Goal: Task Accomplishment & Management: Manage account settings

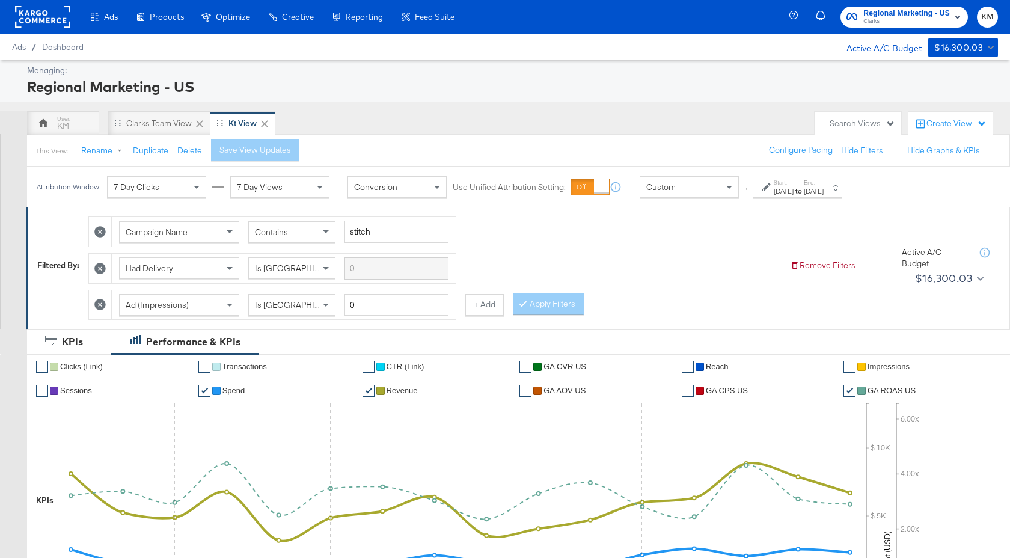
click at [793, 189] on div "[DATE]" at bounding box center [784, 191] width 20 height 10
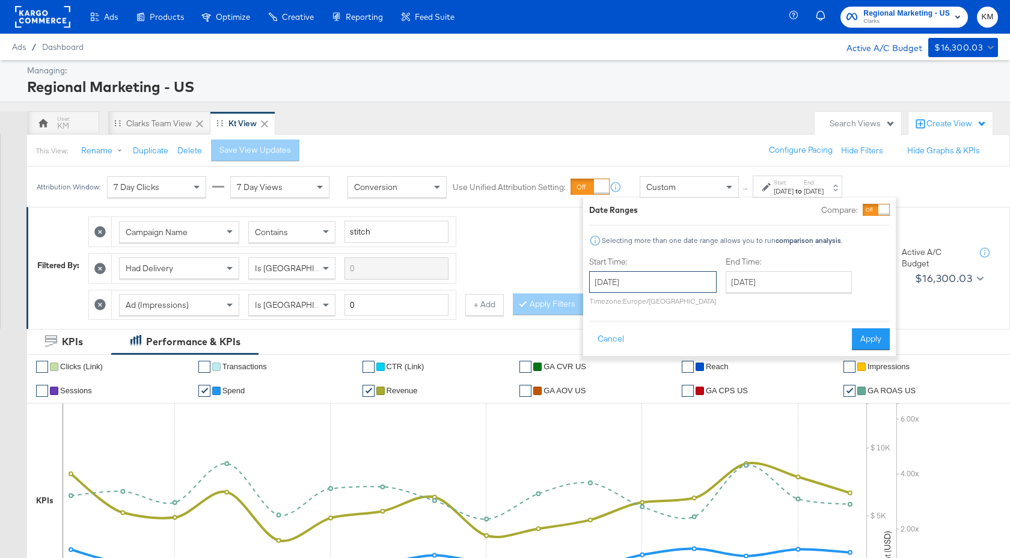
click at [673, 284] on input "October 27th 2024" at bounding box center [652, 282] width 127 height 22
click at [727, 307] on span "›" at bounding box center [725, 307] width 19 height 18
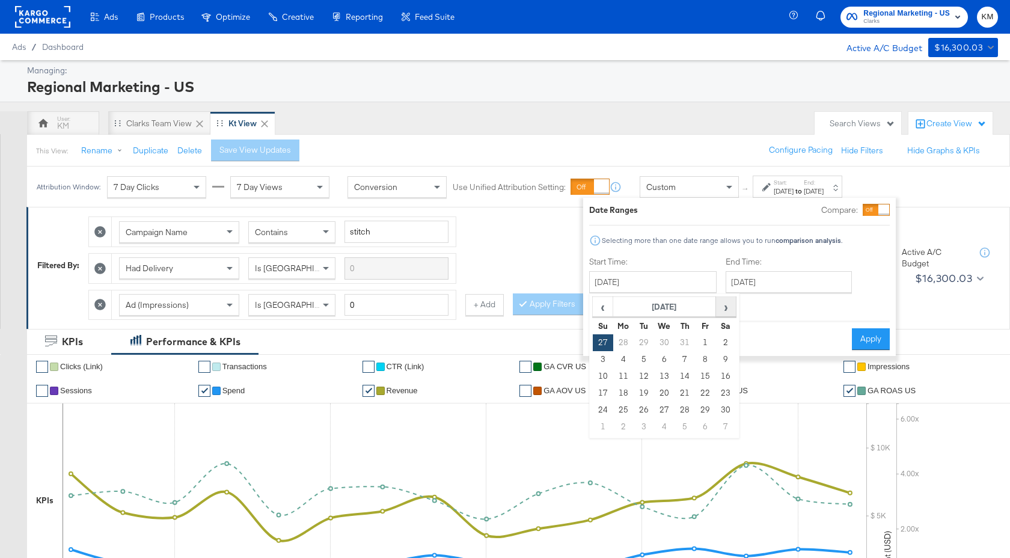
click at [727, 307] on span "›" at bounding box center [725, 307] width 19 height 18
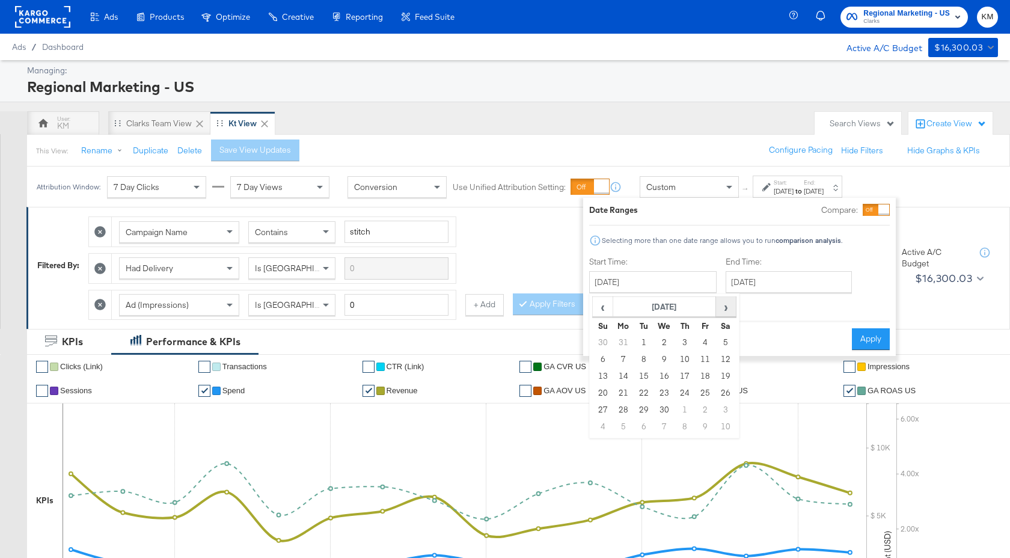
click at [727, 307] on span "›" at bounding box center [725, 307] width 19 height 18
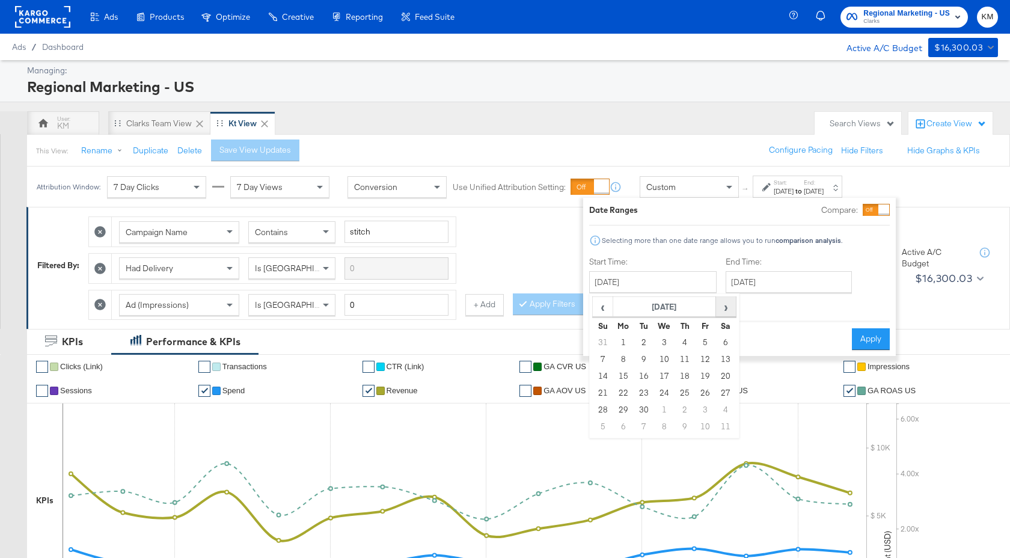
click at [719, 310] on span "›" at bounding box center [725, 307] width 19 height 18
click at [598, 311] on span "‹" at bounding box center [602, 307] width 19 height 18
click at [724, 310] on span "›" at bounding box center [725, 307] width 19 height 18
click at [606, 311] on span "‹" at bounding box center [602, 307] width 19 height 18
click at [605, 396] on td "21" at bounding box center [603, 393] width 20 height 17
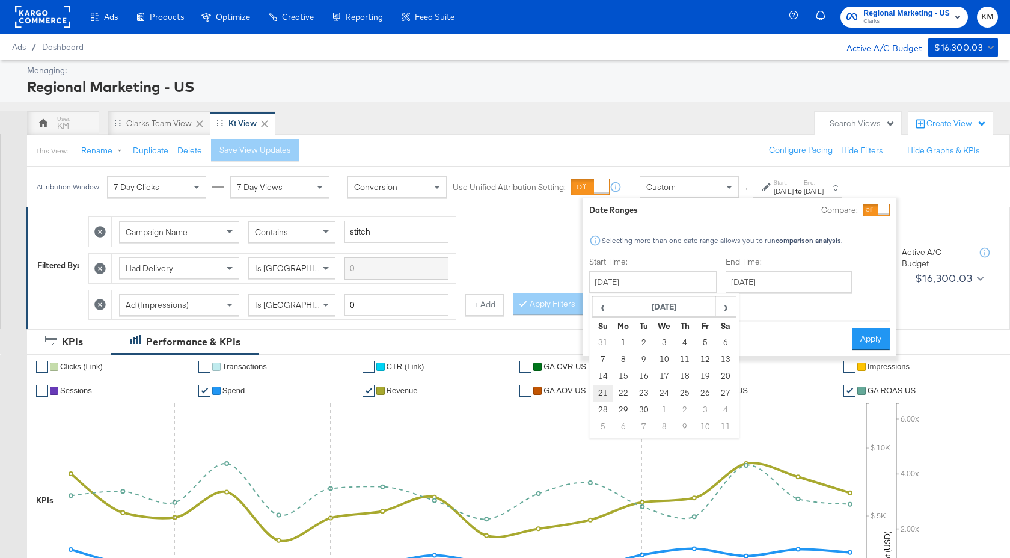
type input "September 21st 2025"
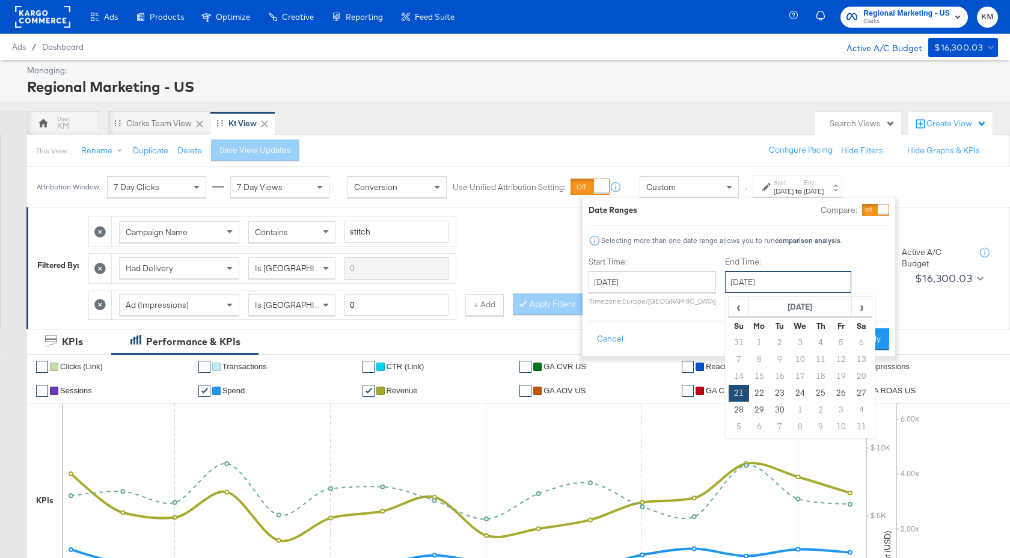
click at [771, 279] on input "September 21st 2025" at bounding box center [788, 282] width 126 height 22
click at [857, 305] on span "›" at bounding box center [861, 307] width 19 height 18
click at [744, 377] on td "12" at bounding box center [739, 376] width 20 height 17
type input "October 12th 2025"
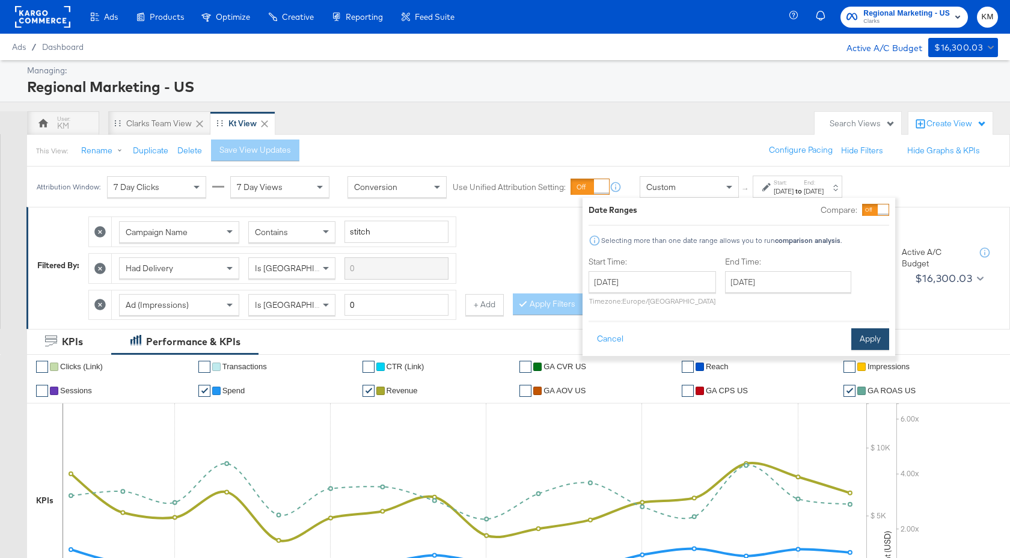
click at [857, 332] on button "Apply" at bounding box center [870, 339] width 38 height 22
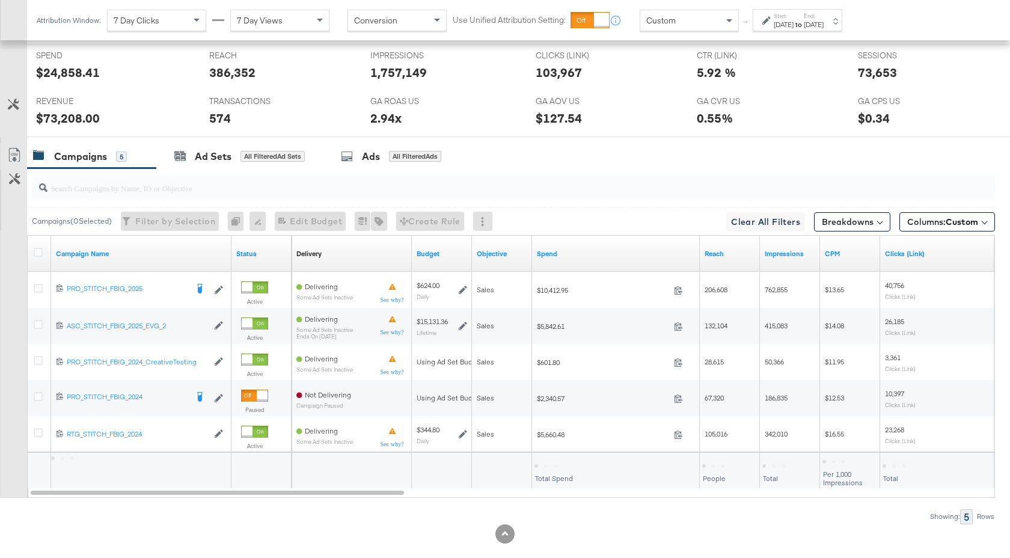
scroll to position [587, 0]
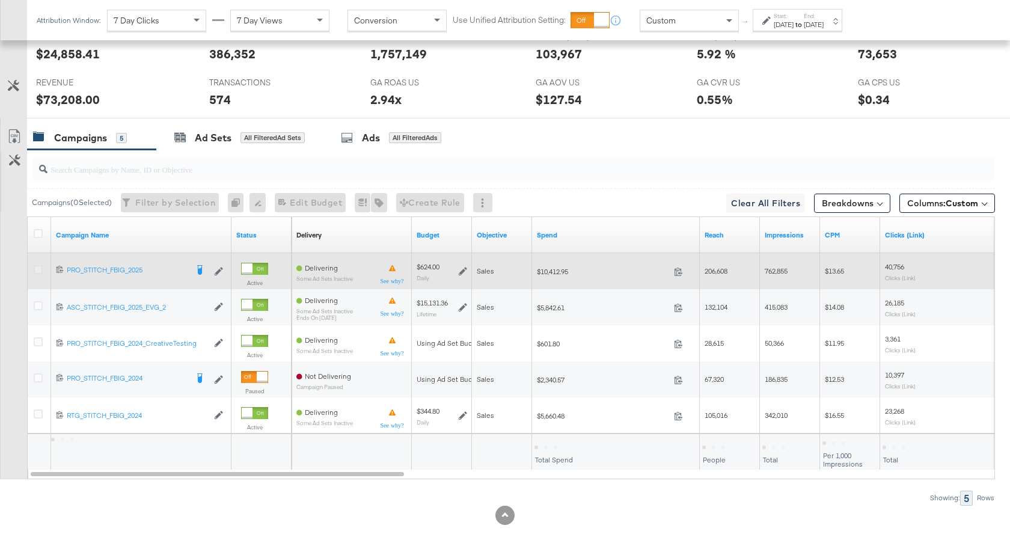
click at [37, 265] on icon at bounding box center [38, 269] width 9 height 9
click at [0, 0] on input "checkbox" at bounding box center [0, 0] width 0 height 0
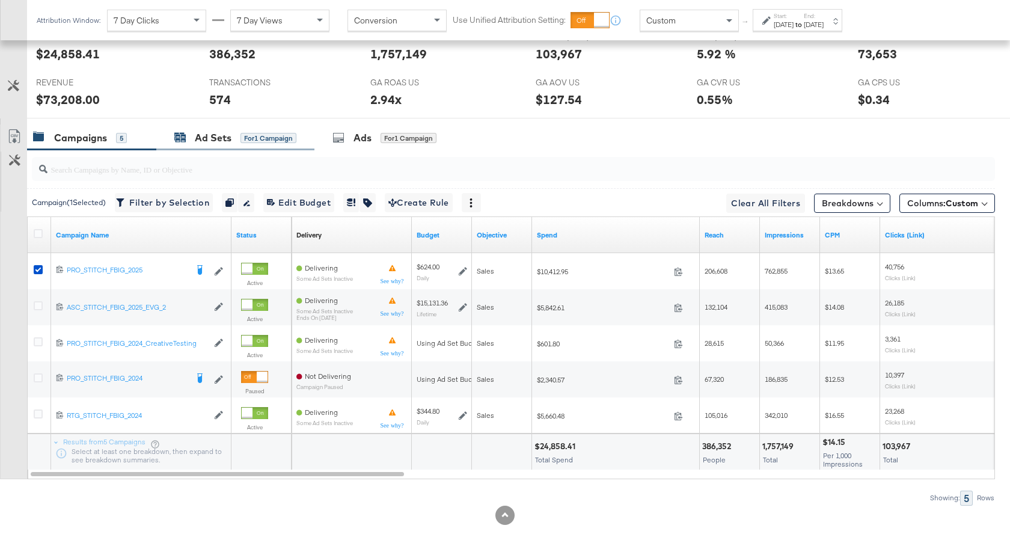
click at [208, 141] on div "Ad Sets" at bounding box center [213, 138] width 37 height 14
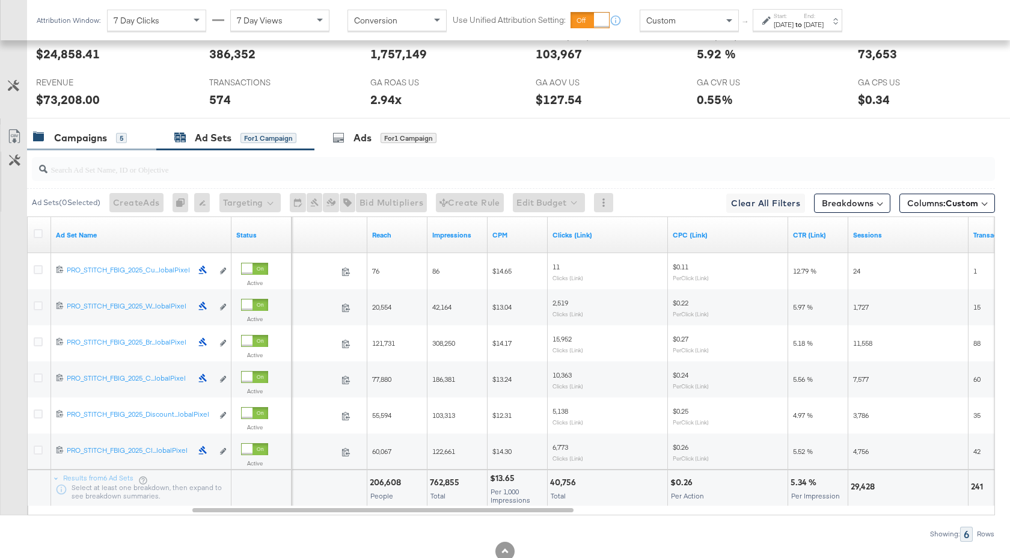
click at [88, 144] on div "Campaigns 5" at bounding box center [91, 138] width 129 height 26
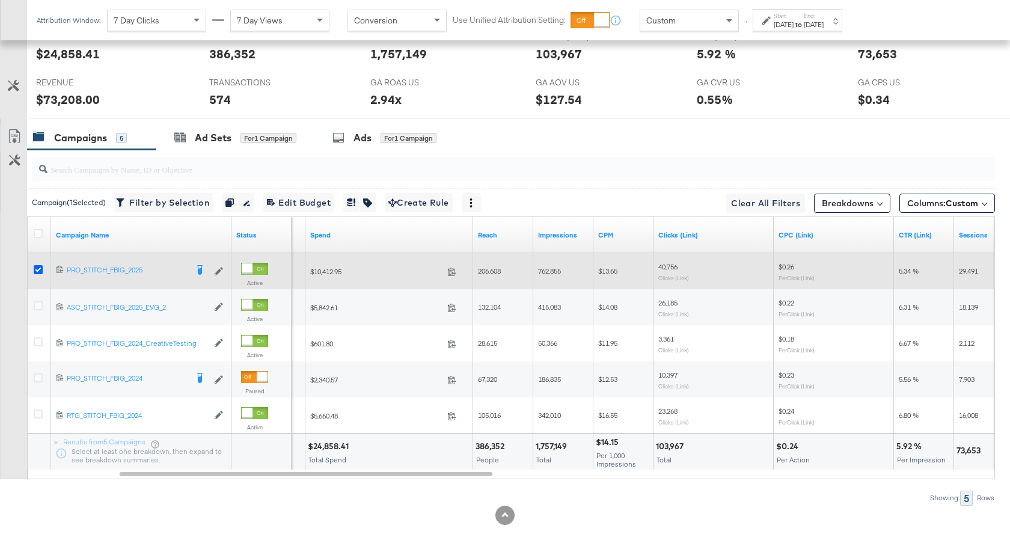
click at [38, 269] on icon at bounding box center [38, 269] width 9 height 9
click at [0, 0] on input "checkbox" at bounding box center [0, 0] width 0 height 0
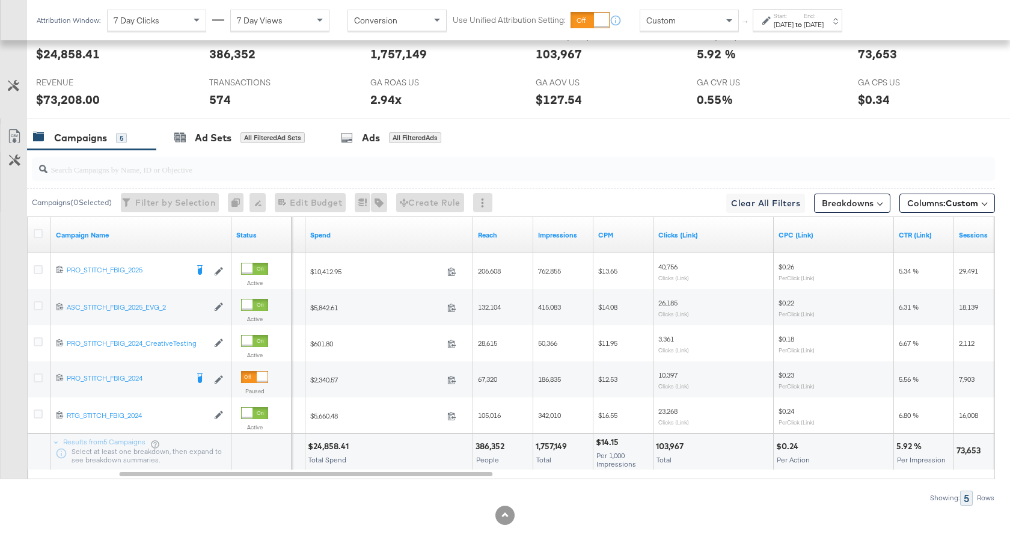
click at [804, 24] on strong "to" at bounding box center [798, 24] width 10 height 9
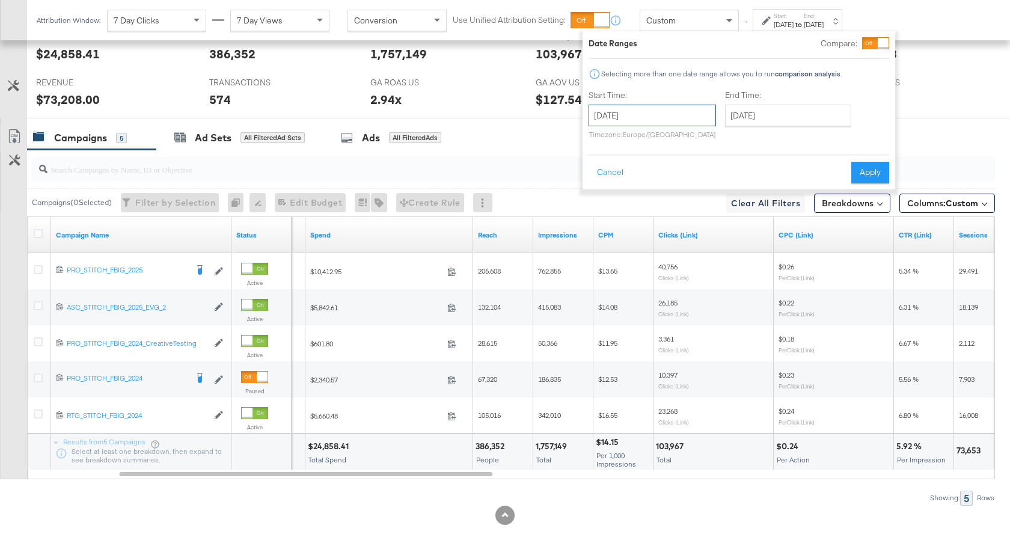
click at [697, 118] on input "September 21st 2025" at bounding box center [651, 116] width 127 height 22
click at [606, 146] on span "‹" at bounding box center [602, 140] width 19 height 18
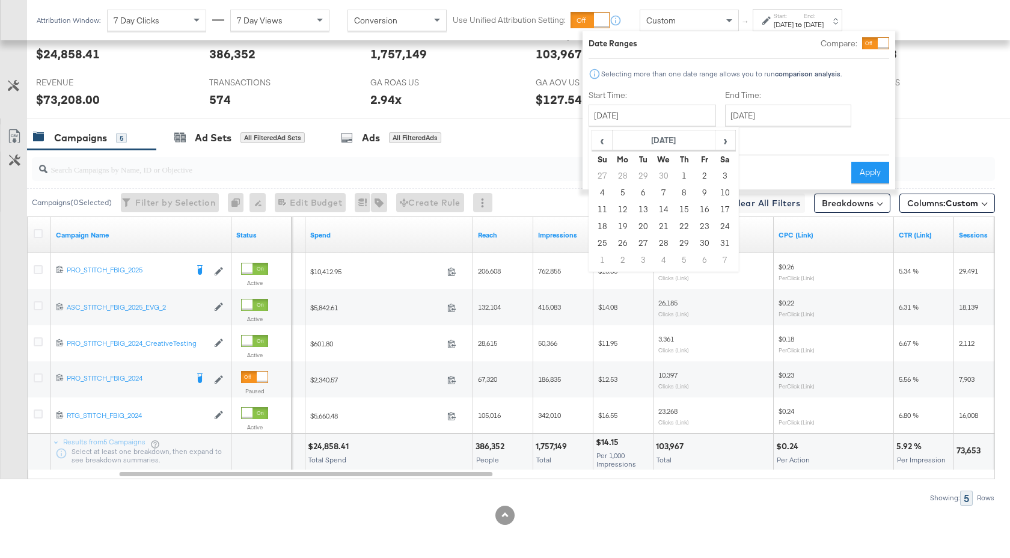
click at [781, 143] on div "End Time: October 12th 2025 ‹ October 2025 › Su Mo Tu We Th Fr Sa 28 29 30 1 2 …" at bounding box center [790, 117] width 131 height 55
click at [612, 175] on button "Cancel" at bounding box center [609, 173] width 43 height 22
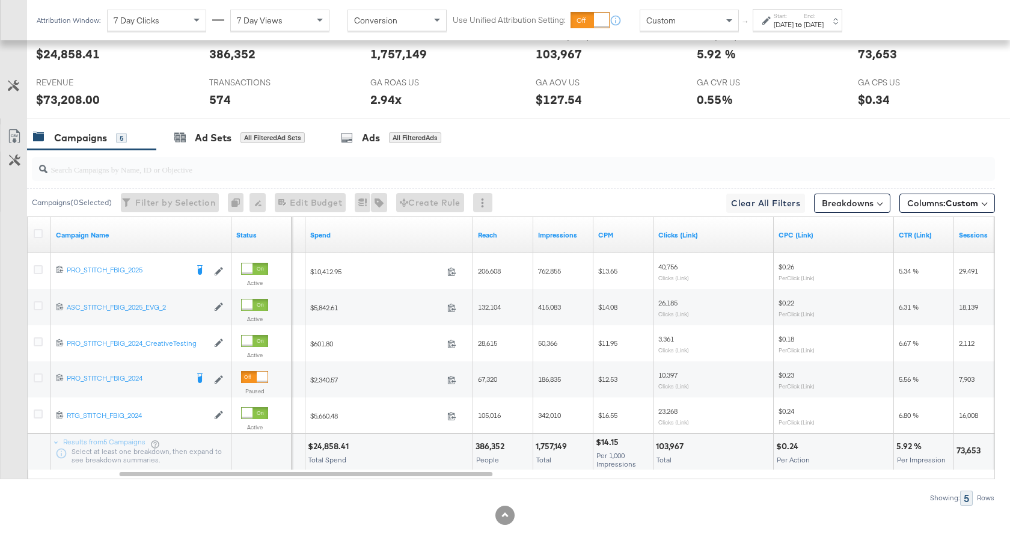
click at [804, 28] on strong "to" at bounding box center [798, 24] width 10 height 9
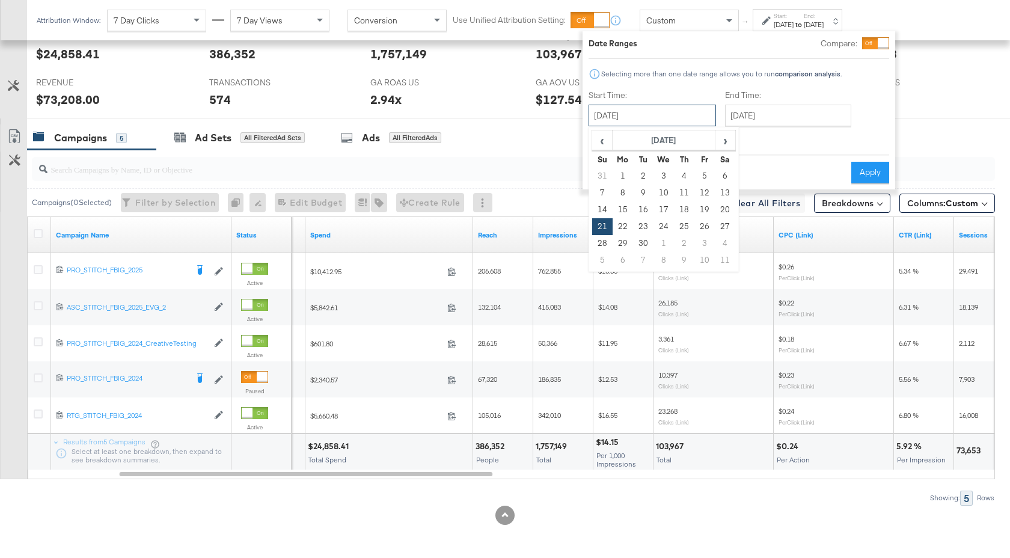
click at [713, 110] on input "September 21st 2025" at bounding box center [651, 116] width 127 height 22
click at [728, 139] on span "›" at bounding box center [725, 140] width 19 height 18
click at [602, 194] on td "5" at bounding box center [602, 193] width 20 height 17
type input "October 5th 2025"
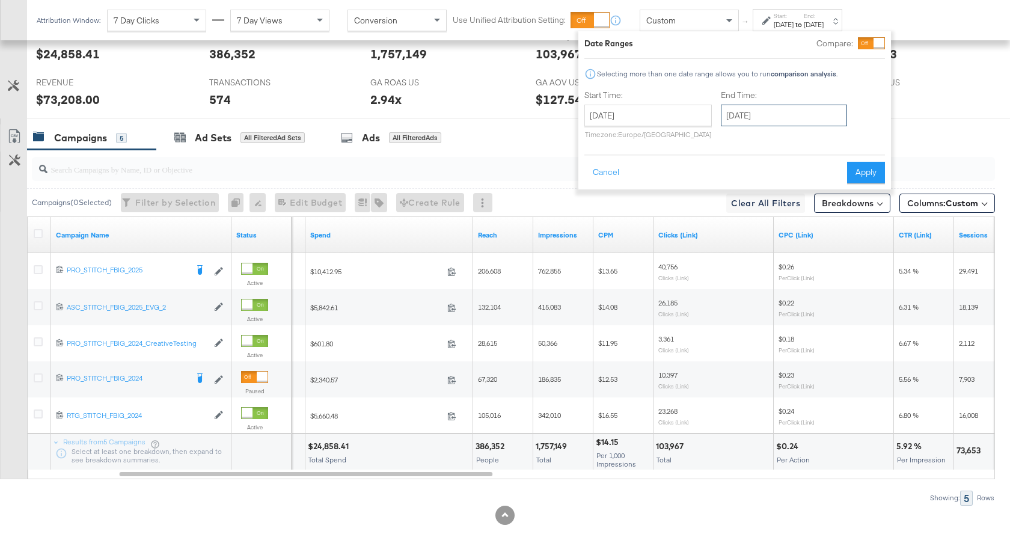
click at [776, 122] on input "October 12th 2025" at bounding box center [784, 116] width 126 height 22
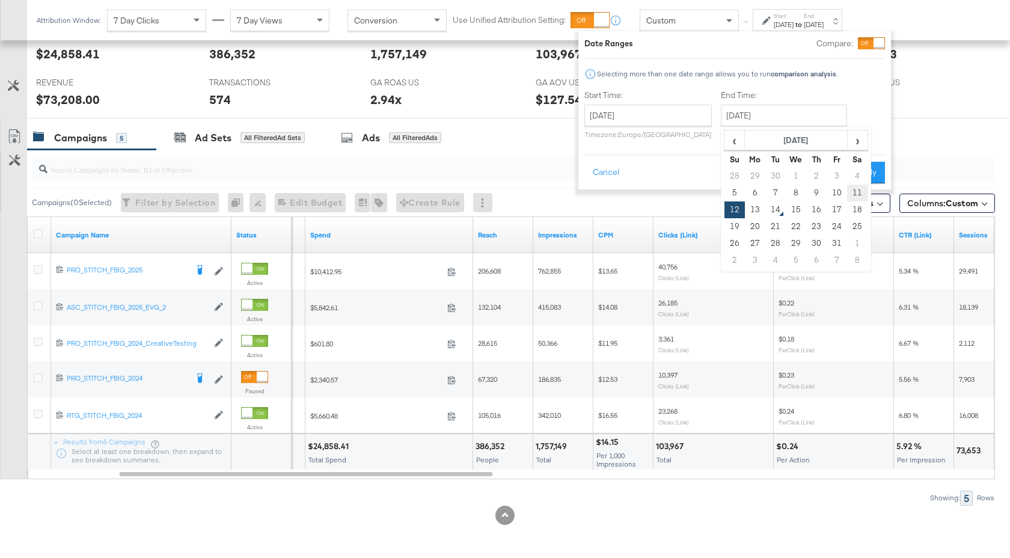
click at [859, 195] on td "11" at bounding box center [857, 193] width 20 height 17
type input "October 11th 2025"
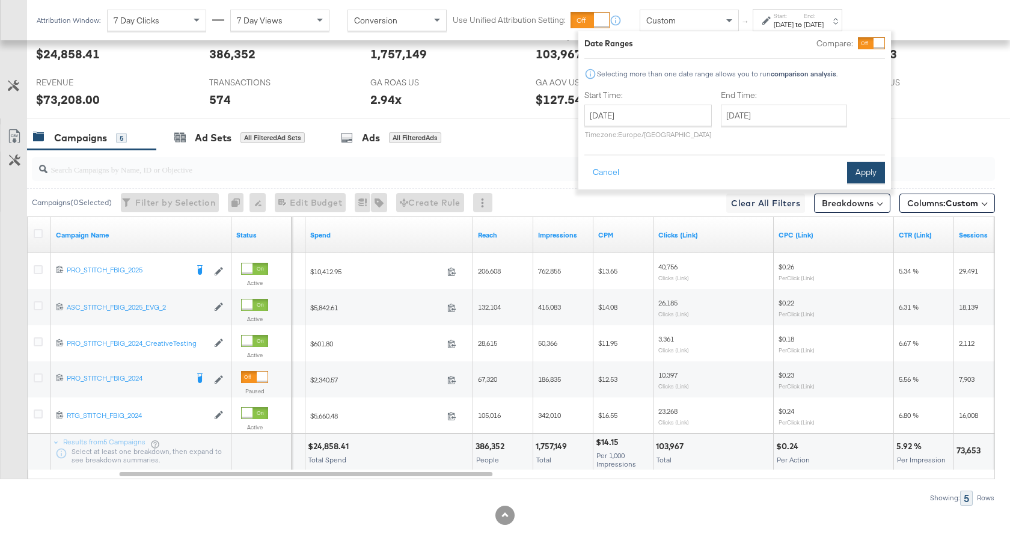
click at [870, 171] on button "Apply" at bounding box center [866, 173] width 38 height 22
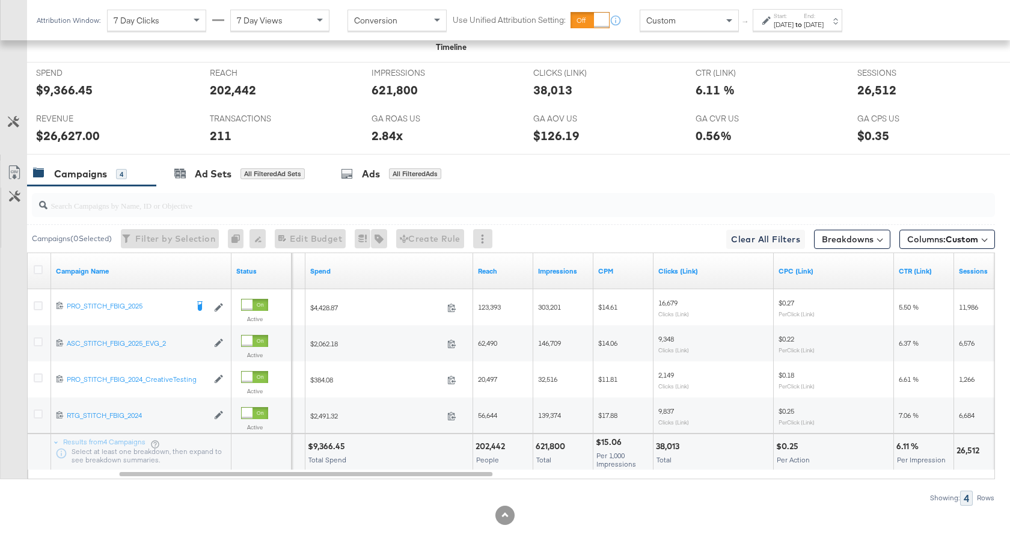
scroll to position [0, 0]
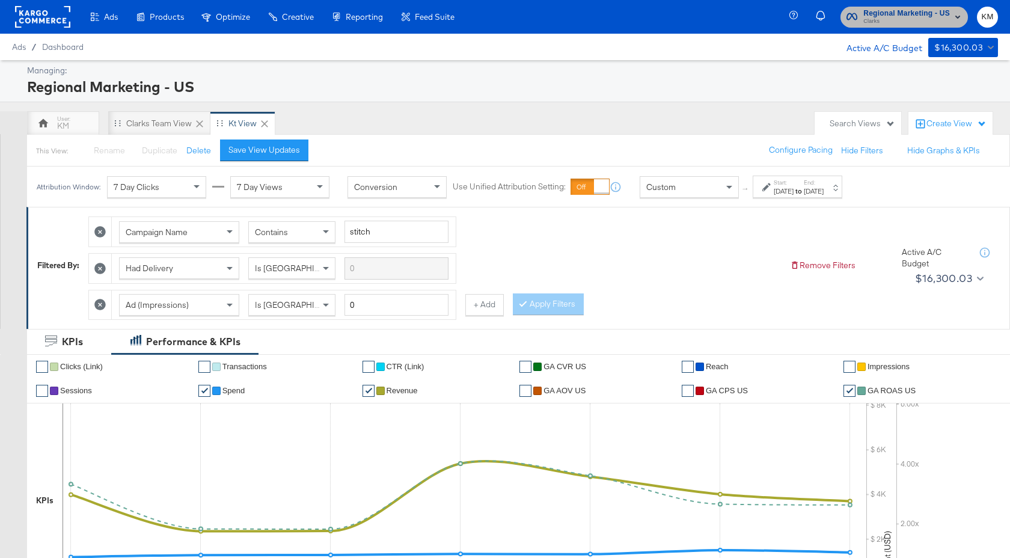
click at [878, 20] on span "Clarks" at bounding box center [906, 22] width 87 height 10
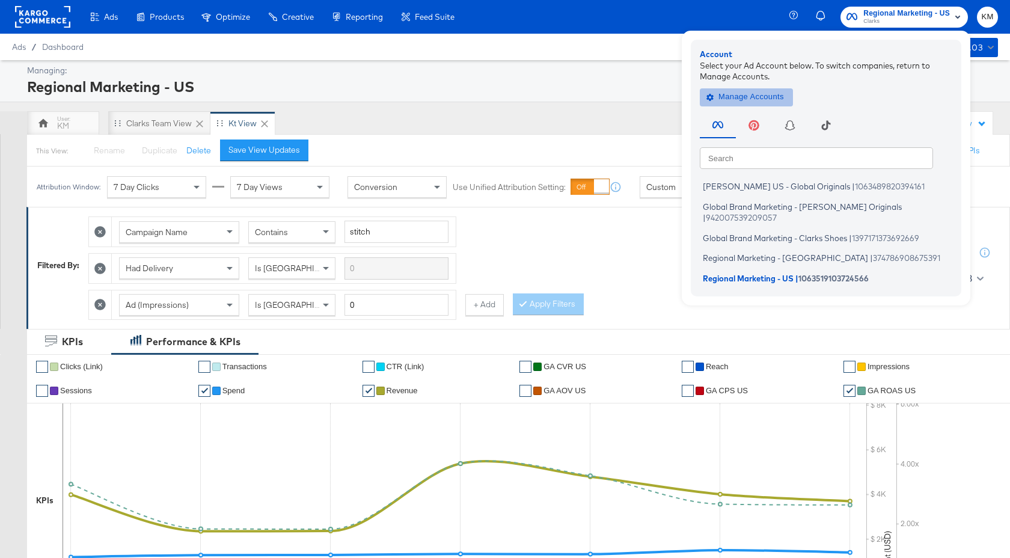
click at [772, 92] on span "Manage Accounts" at bounding box center [746, 97] width 75 height 14
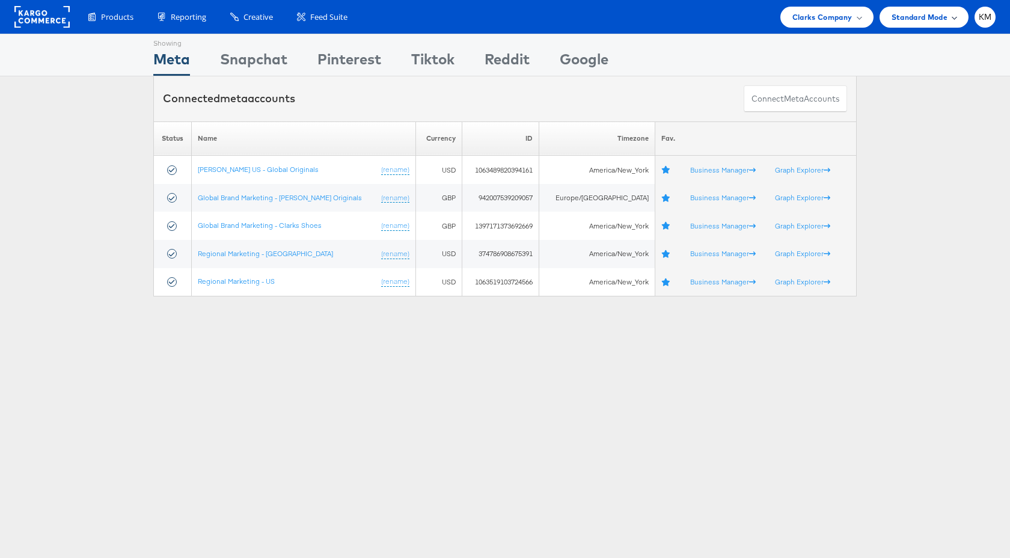
click at [920, 19] on span "Standard Mode" at bounding box center [919, 17] width 56 height 13
click at [845, 17] on span "Clarks Company" at bounding box center [822, 17] width 60 height 13
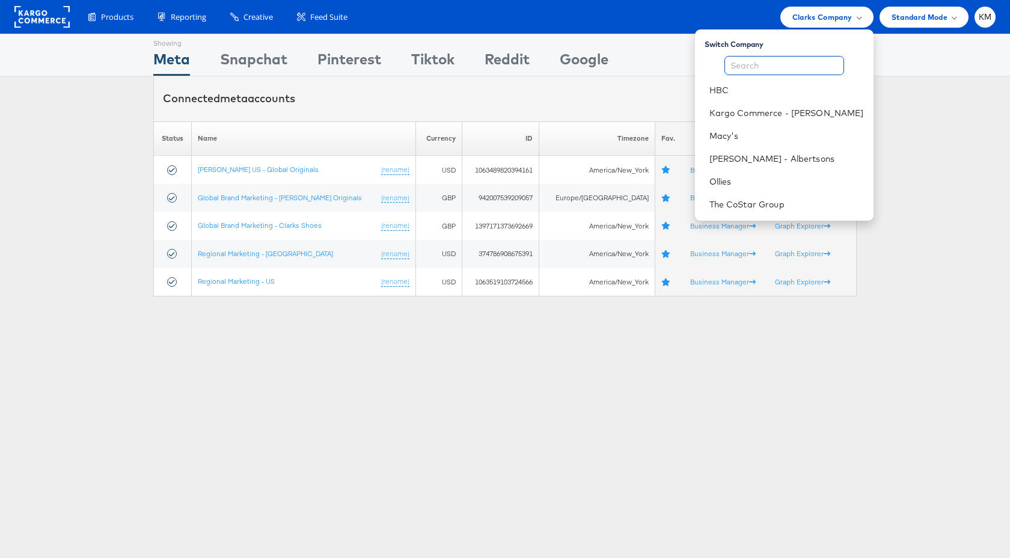
click at [774, 62] on input "text" at bounding box center [784, 65] width 120 height 19
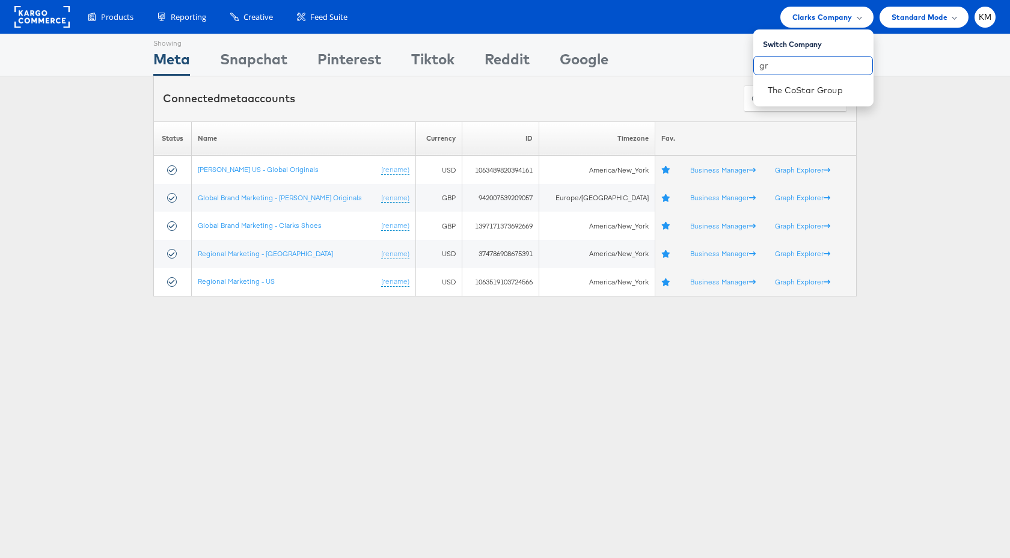
type input "g"
click at [817, 15] on span "Clarks Company" at bounding box center [822, 17] width 60 height 13
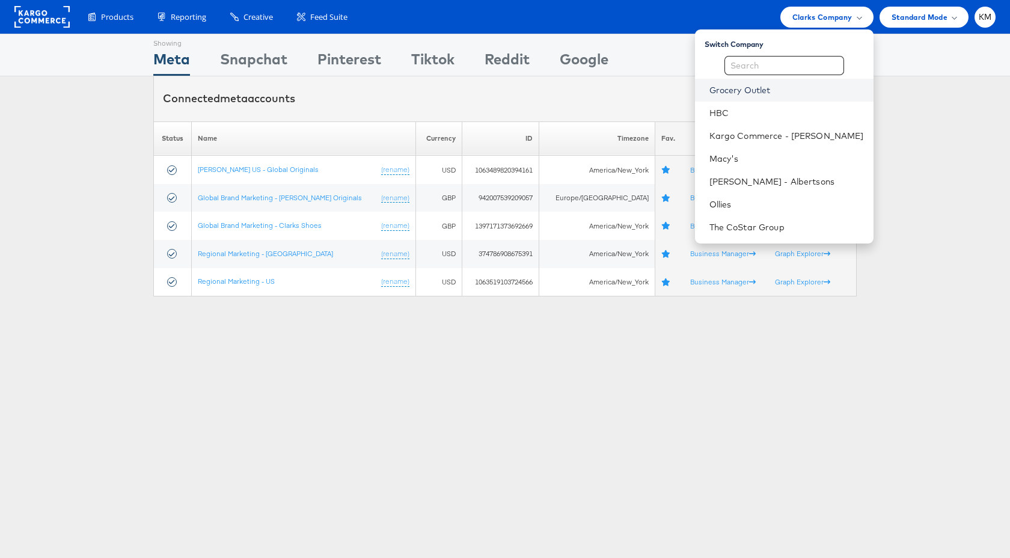
click at [754, 90] on link "Grocery Outlet" at bounding box center [786, 90] width 154 height 12
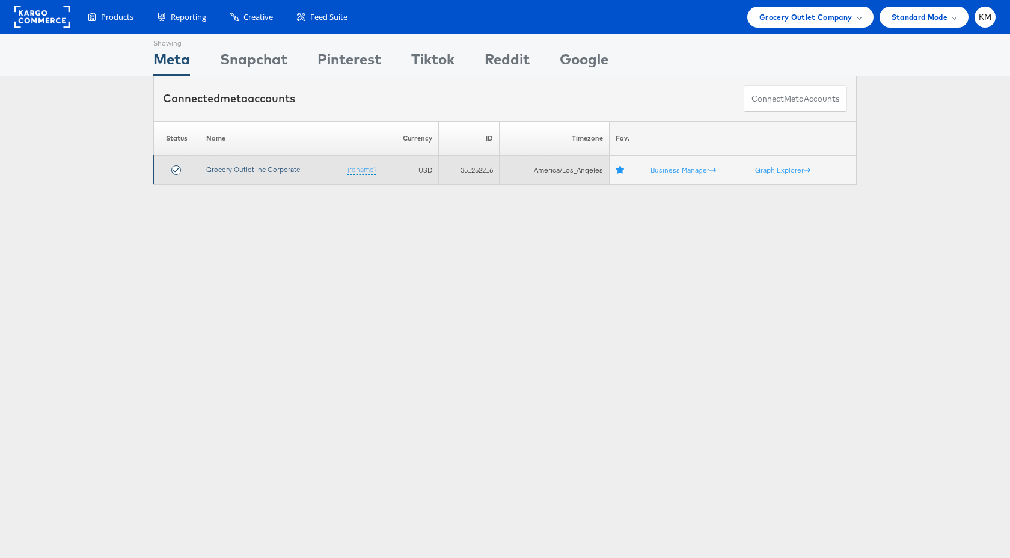
click at [283, 167] on link "Grocery Outlet Inc Corporate" at bounding box center [253, 169] width 94 height 9
